Goal: Obtain resource: Obtain resource

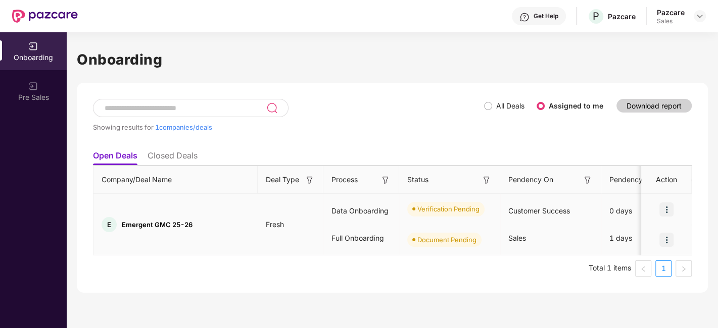
click at [667, 208] on img at bounding box center [666, 210] width 14 height 14
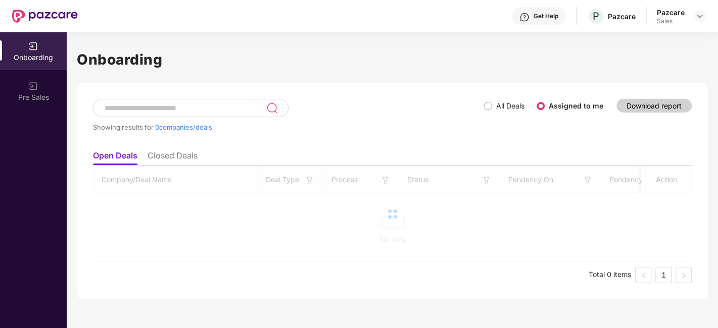
click at [444, 217] on div "Showing results for 0 companies/deals All Deals Assigned to me Download report …" at bounding box center [392, 191] width 631 height 217
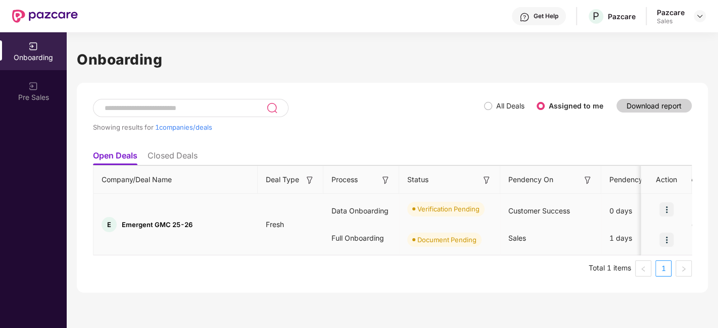
click at [668, 217] on div at bounding box center [666, 209] width 51 height 30
click at [666, 210] on img at bounding box center [666, 210] width 14 height 14
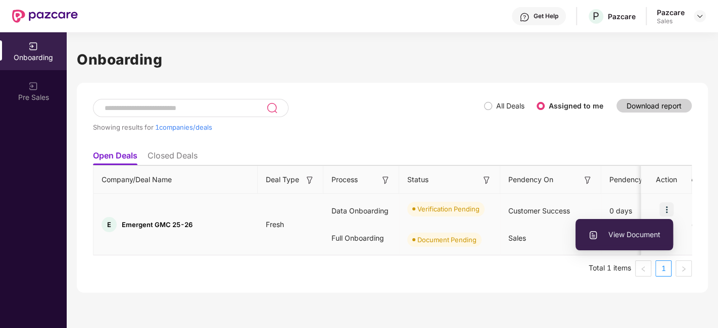
click at [636, 236] on span "View Document" at bounding box center [624, 234] width 72 height 11
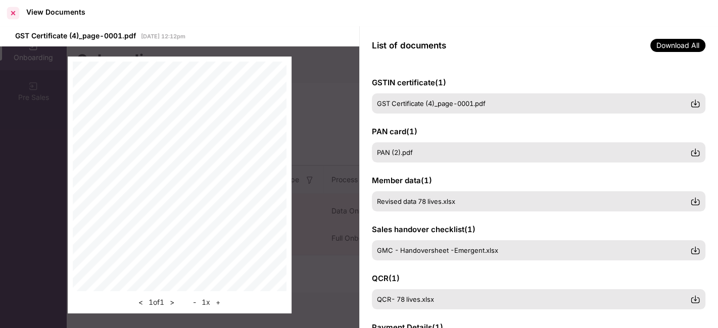
click at [13, 8] on div at bounding box center [13, 13] width 16 height 16
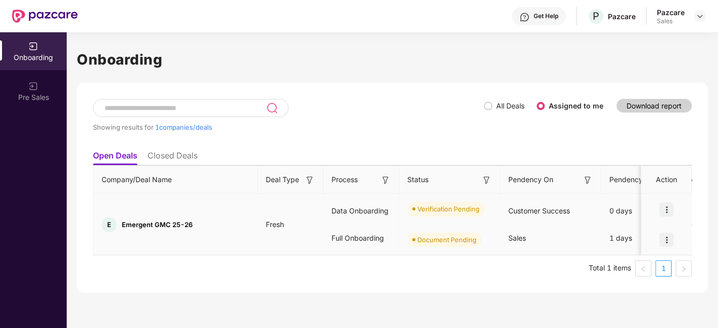
click at [665, 213] on img at bounding box center [666, 210] width 14 height 14
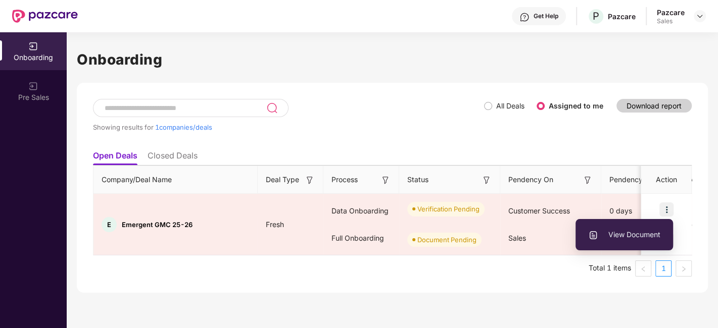
click at [408, 103] on div "Showing results for 1 companies/deals" at bounding box center [288, 122] width 391 height 46
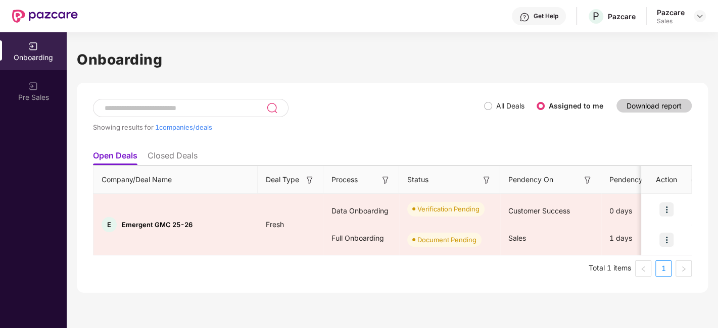
drag, startPoint x: 225, startPoint y: 127, endPoint x: 93, endPoint y: 125, distance: 131.8
click at [93, 125] on div "Showing results for 1 companies/deals" at bounding box center [288, 127] width 391 height 8
